Goal: Obtain resource: Download file/media

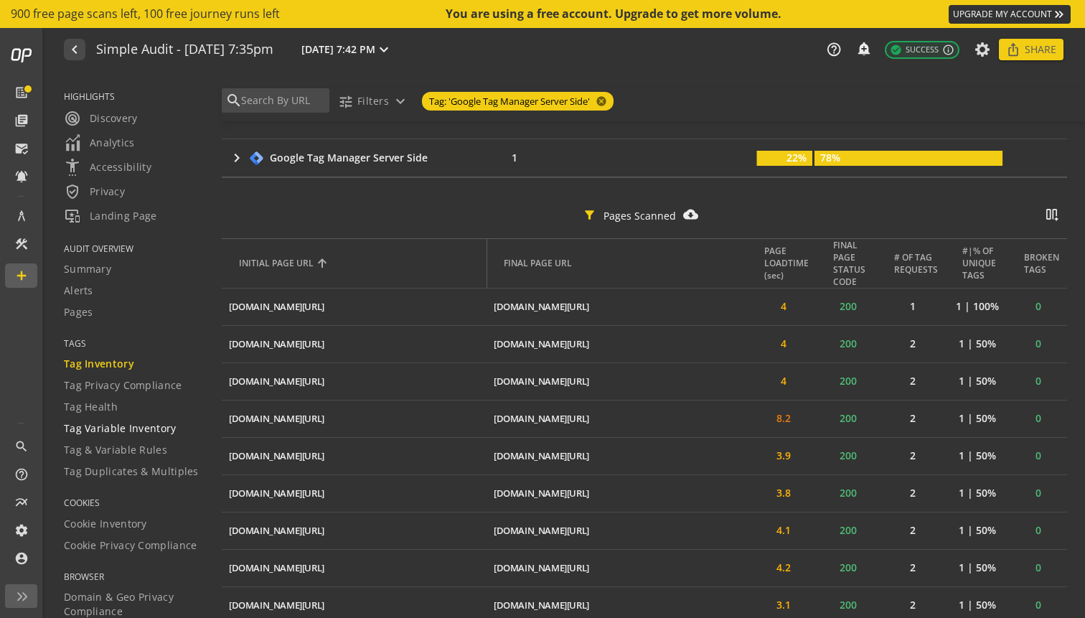
scroll to position [115, 0]
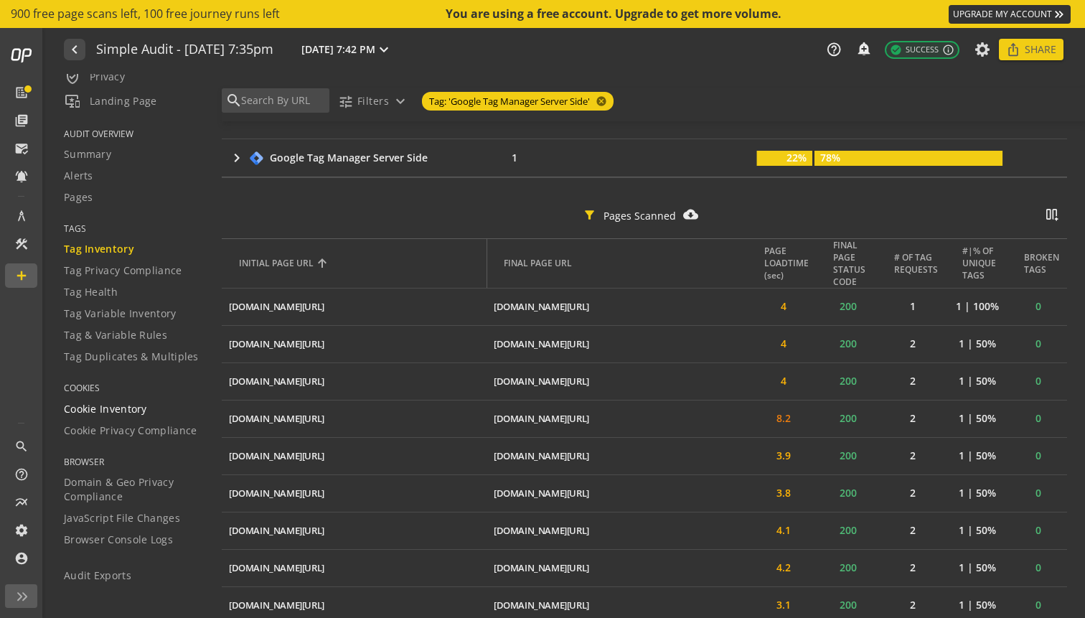
click at [137, 407] on span "Cookie Inventory" at bounding box center [105, 409] width 83 height 14
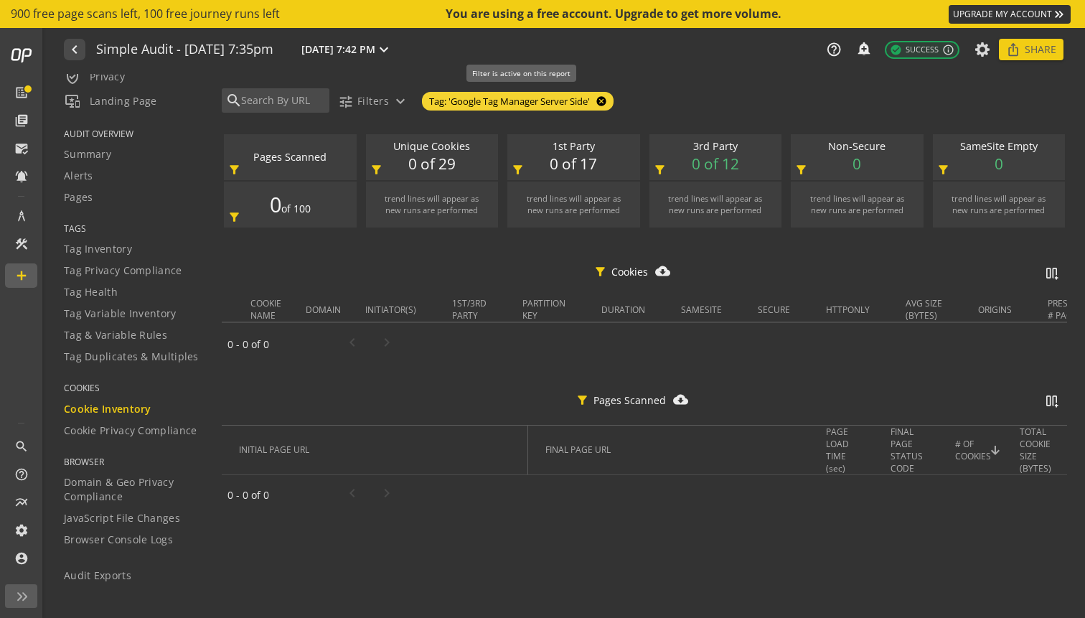
click at [610, 102] on mat-icon "cancel" at bounding box center [600, 100] width 20 height 11
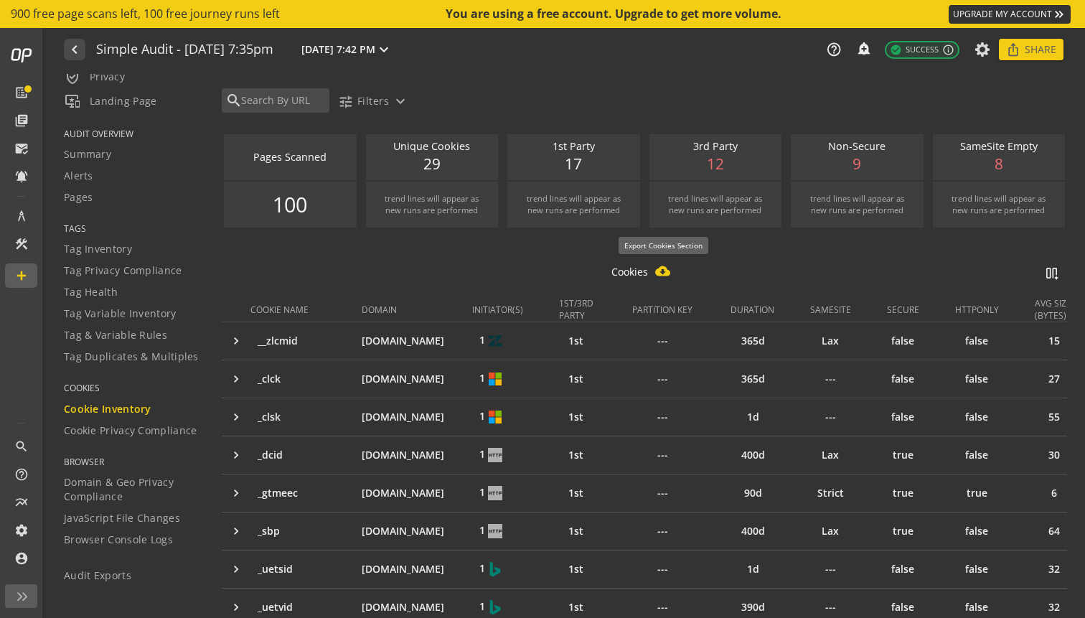
click at [663, 274] on mat-icon "cloud_download_filled" at bounding box center [663, 270] width 16 height 15
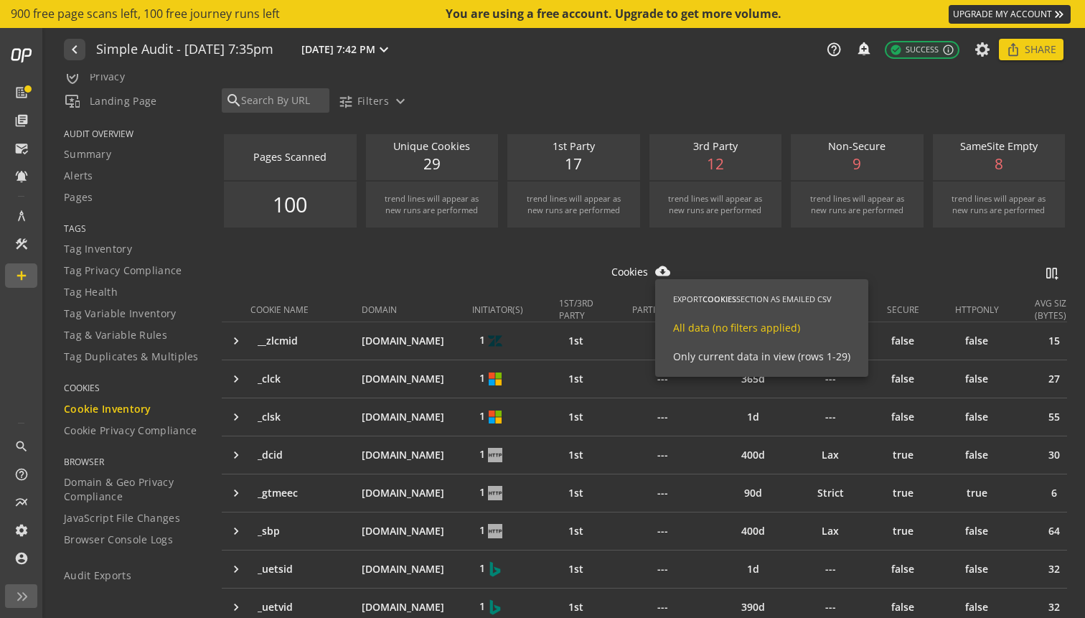
click at [732, 329] on span "All data (no filters applied)" at bounding box center [736, 328] width 127 height 14
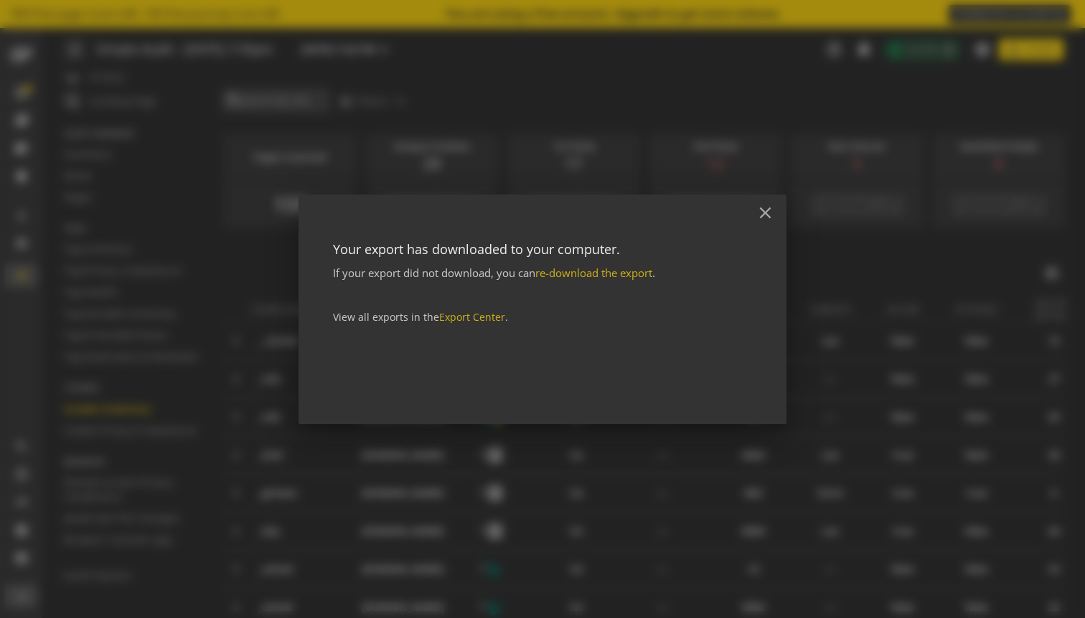
click at [656, 235] on div "close" at bounding box center [542, 215] width 488 height 42
click at [869, 113] on div at bounding box center [542, 309] width 1085 height 618
click at [768, 207] on mat-icon "close" at bounding box center [764, 212] width 19 height 19
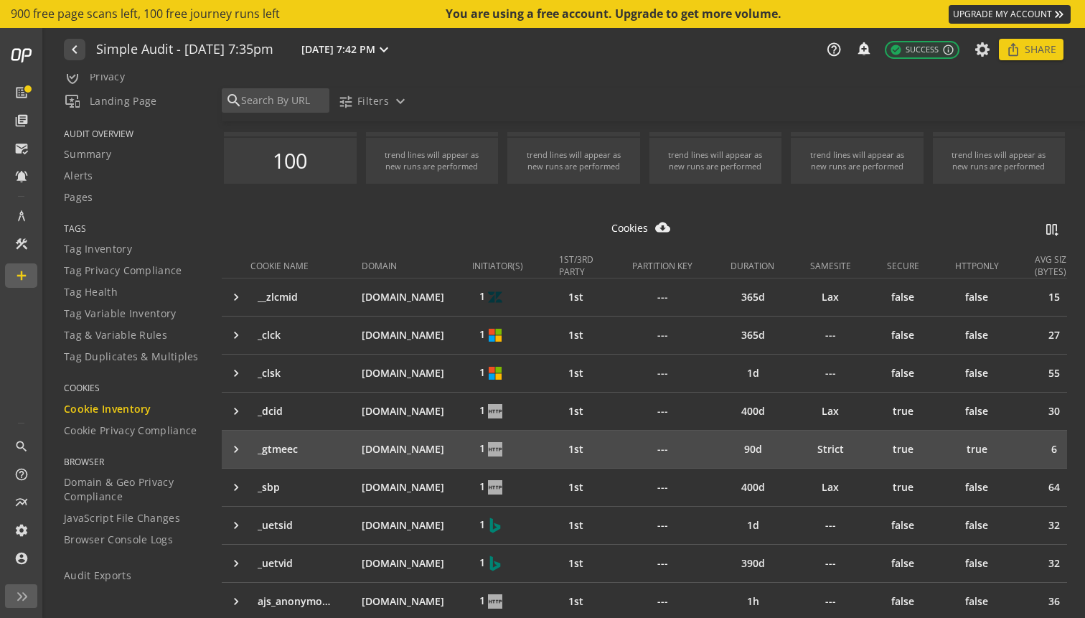
click at [230, 453] on div "keyboard_arrow_right" at bounding box center [240, 449] width 22 height 14
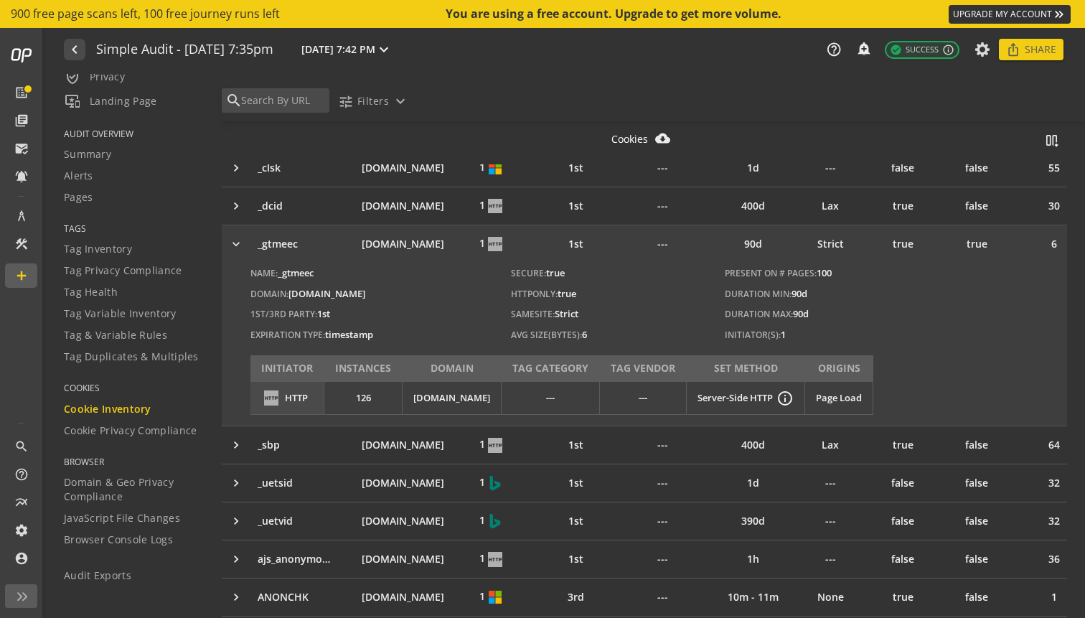
scroll to position [263, 0]
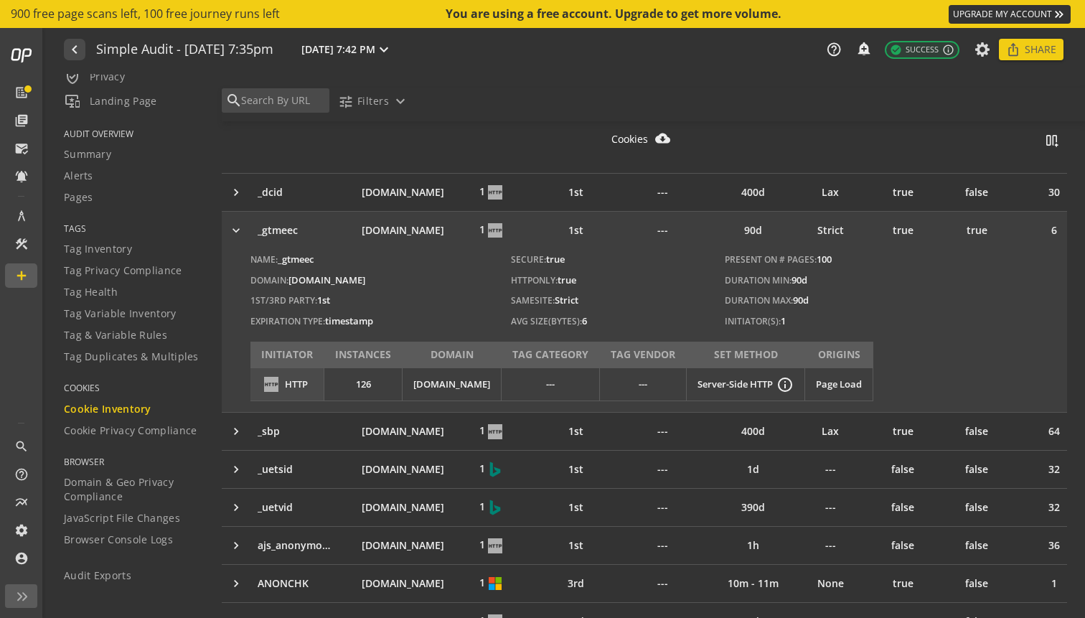
click at [223, 223] on td "keyboard_arrow_right" at bounding box center [236, 230] width 29 height 37
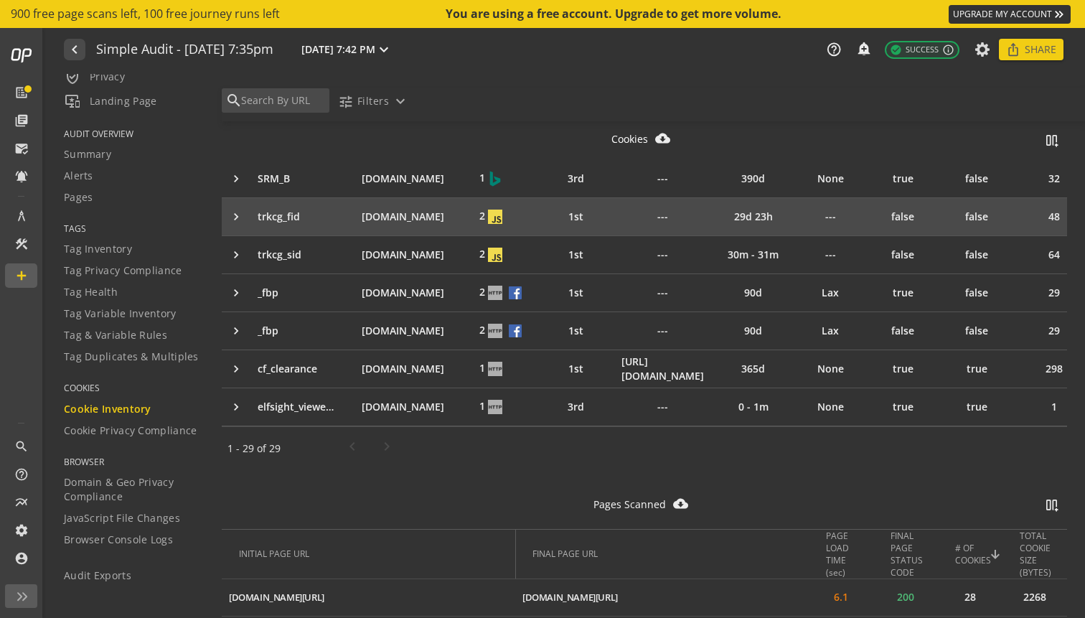
scroll to position [978, 0]
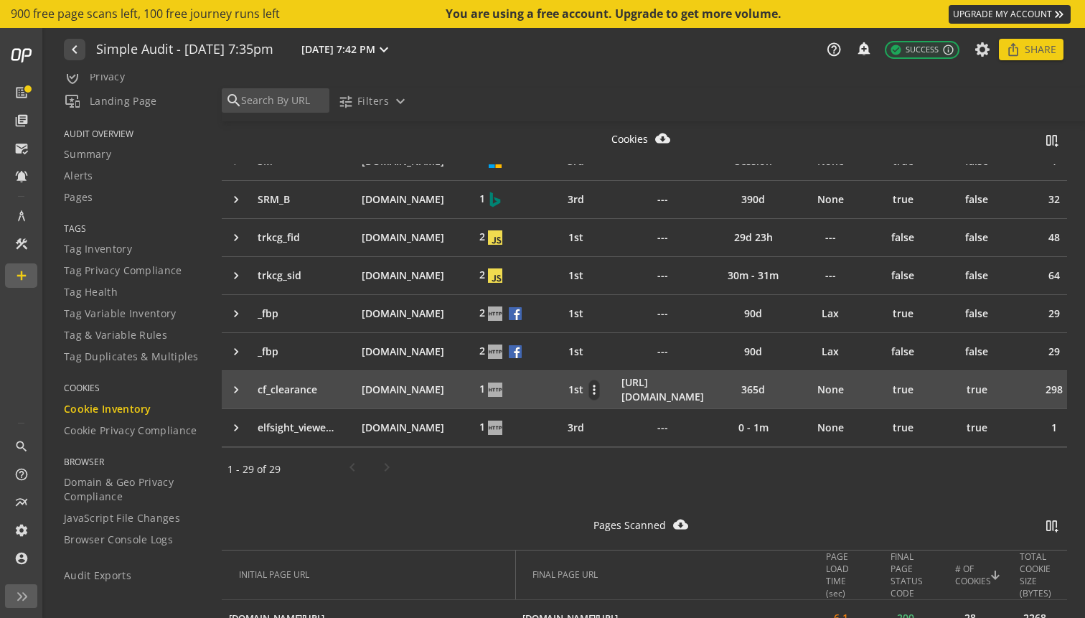
click at [559, 382] on div "1st more_vert" at bounding box center [583, 389] width 59 height 21
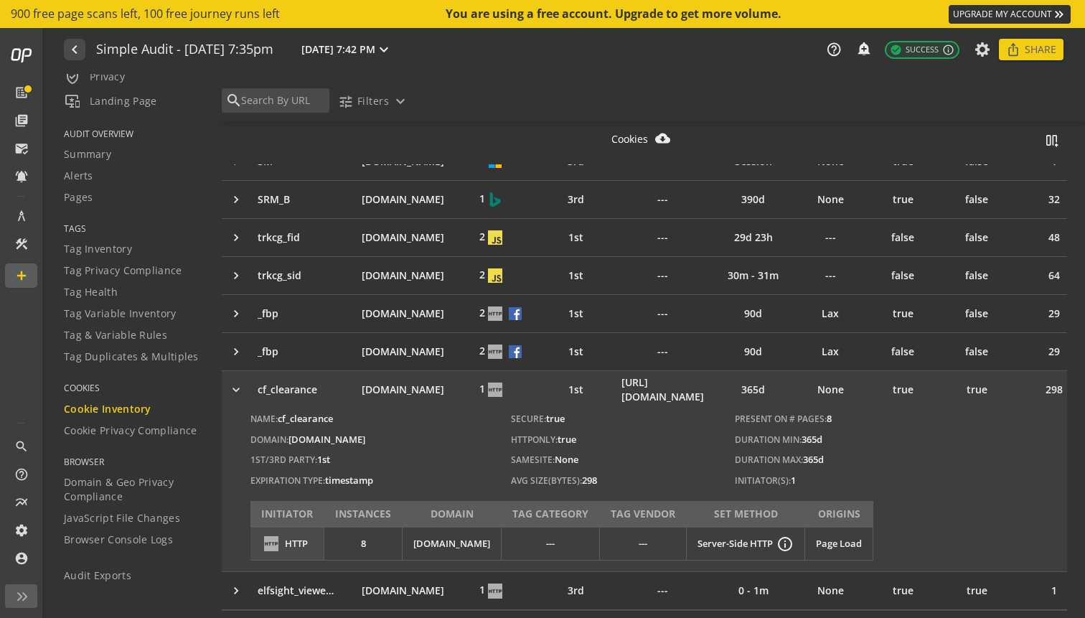
click at [665, 387] on div "[URL][DOMAIN_NAME]" at bounding box center [662, 389] width 82 height 29
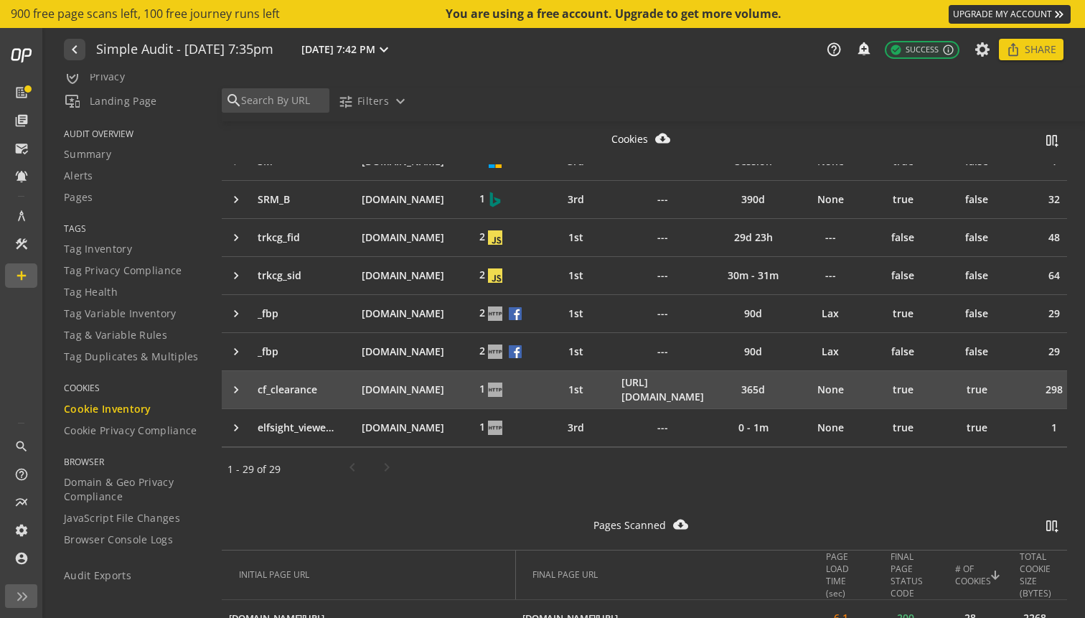
click at [665, 387] on div "[URL][DOMAIN_NAME]" at bounding box center [662, 389] width 82 height 29
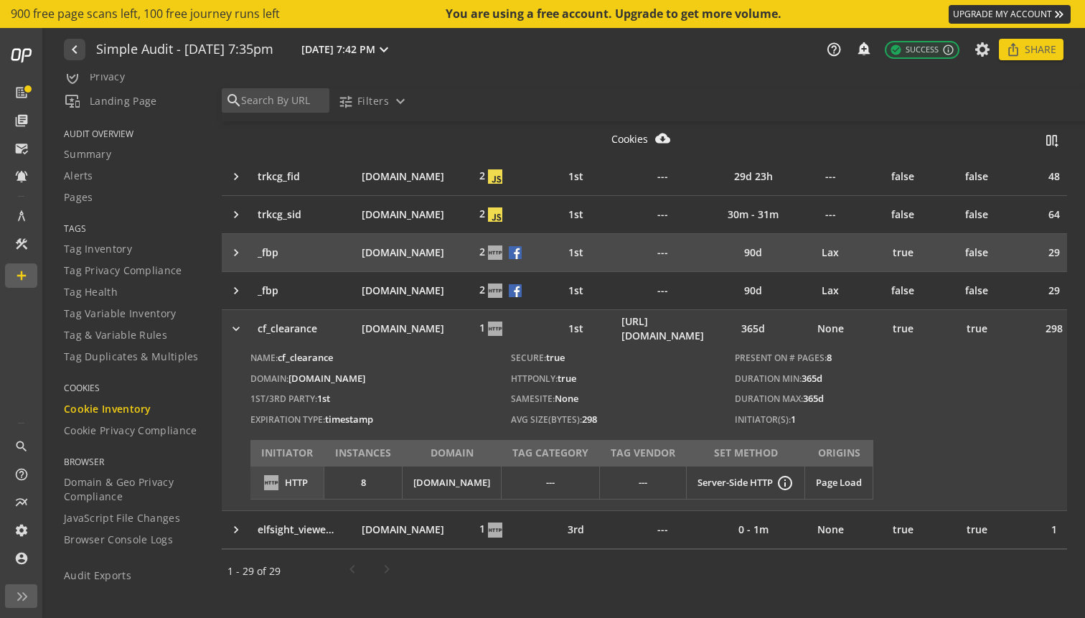
scroll to position [1041, 0]
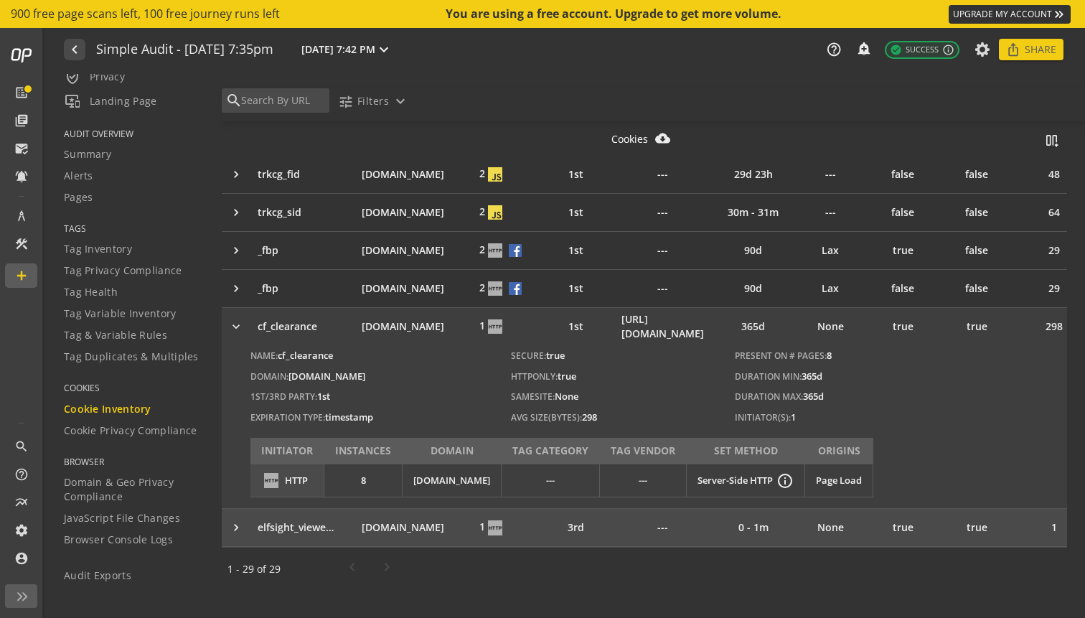
click at [661, 524] on div "---" at bounding box center [662, 527] width 82 height 14
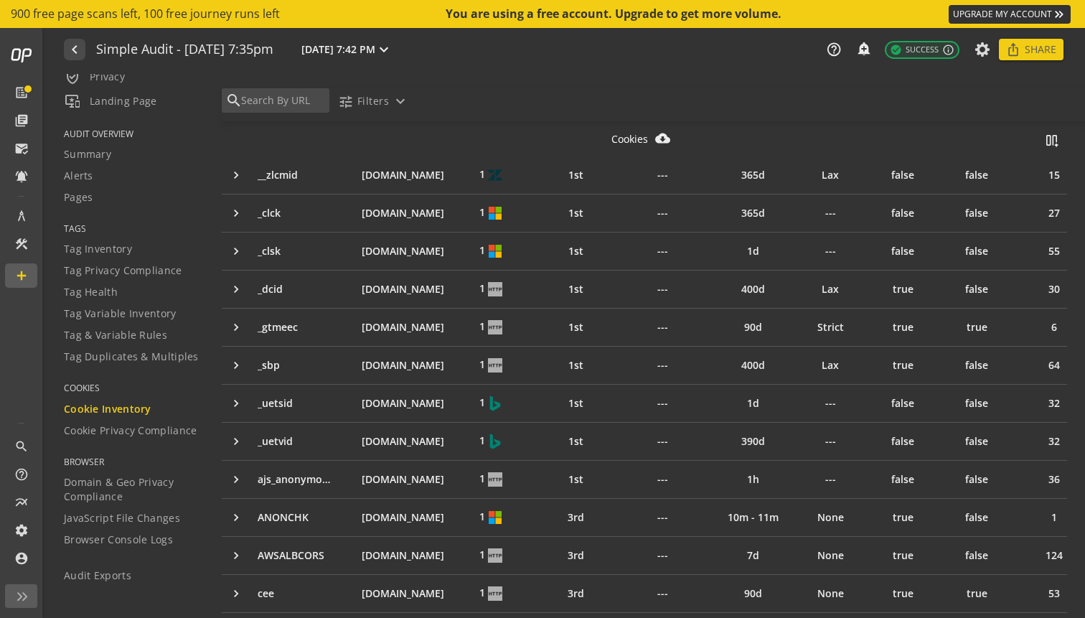
scroll to position [0, 0]
